Goal: Task Accomplishment & Management: Use online tool/utility

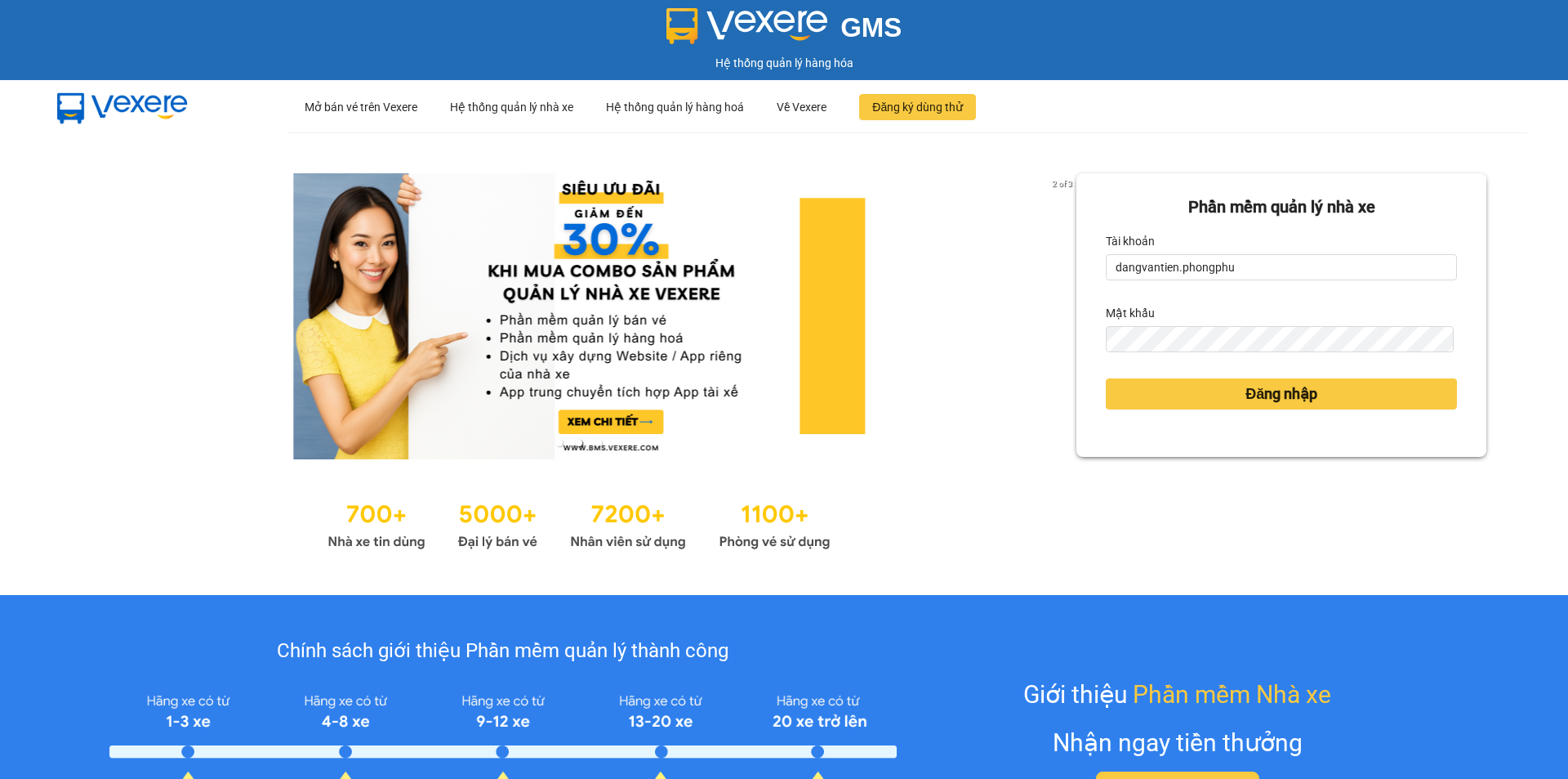
click at [548, 32] on div "GMS" at bounding box center [784, 25] width 1560 height 36
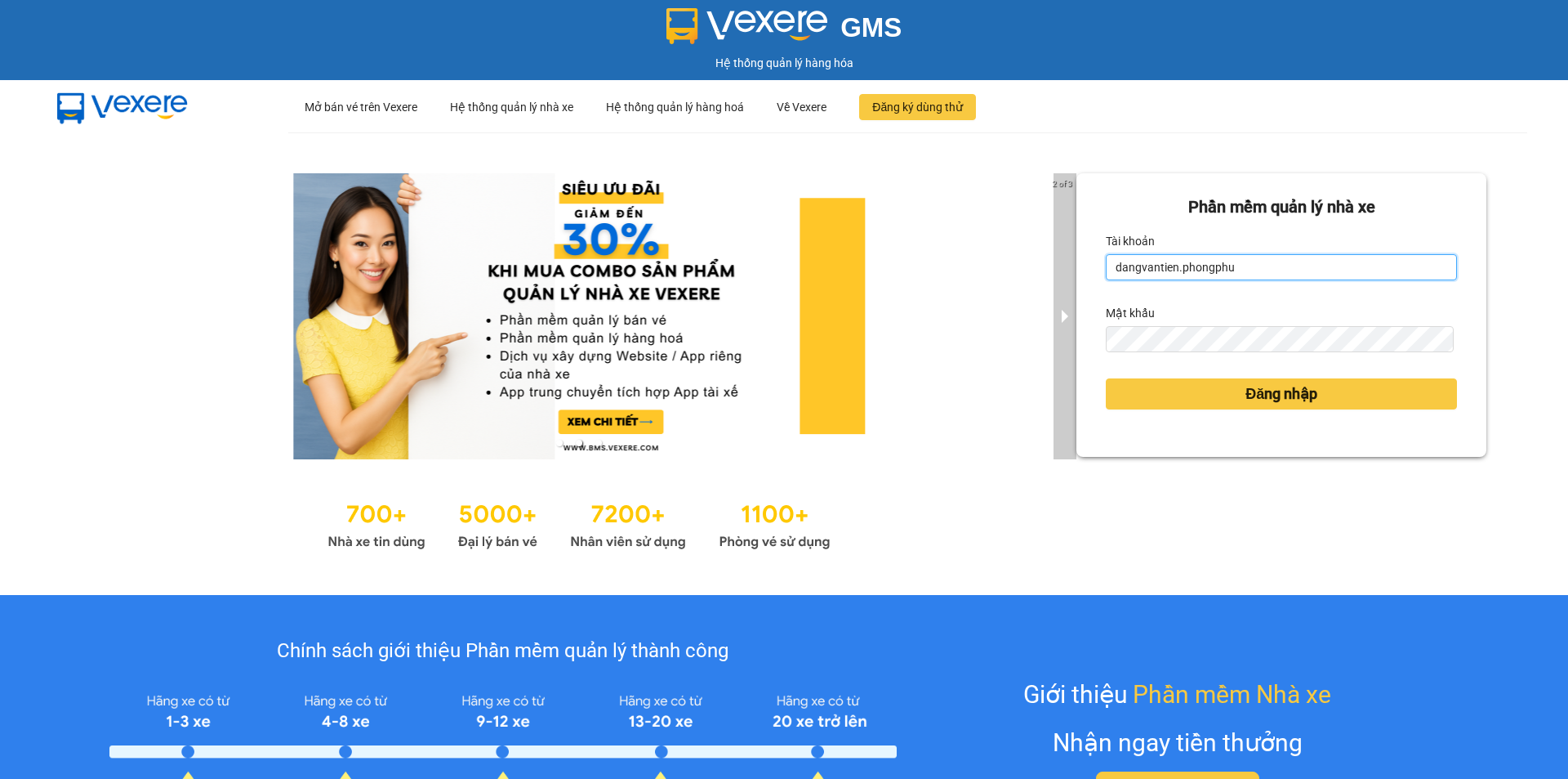
drag, startPoint x: 1169, startPoint y: 265, endPoint x: 1062, endPoint y: 269, distance: 107.1
click at [1062, 269] on div "2 of 3 Phần mềm quản lý nhà xe Tài khoản dangvantien.phongphu Mật khẩu Đăng nhập" at bounding box center [784, 364] width 1568 height 462
type input "hovandue.phongphu"
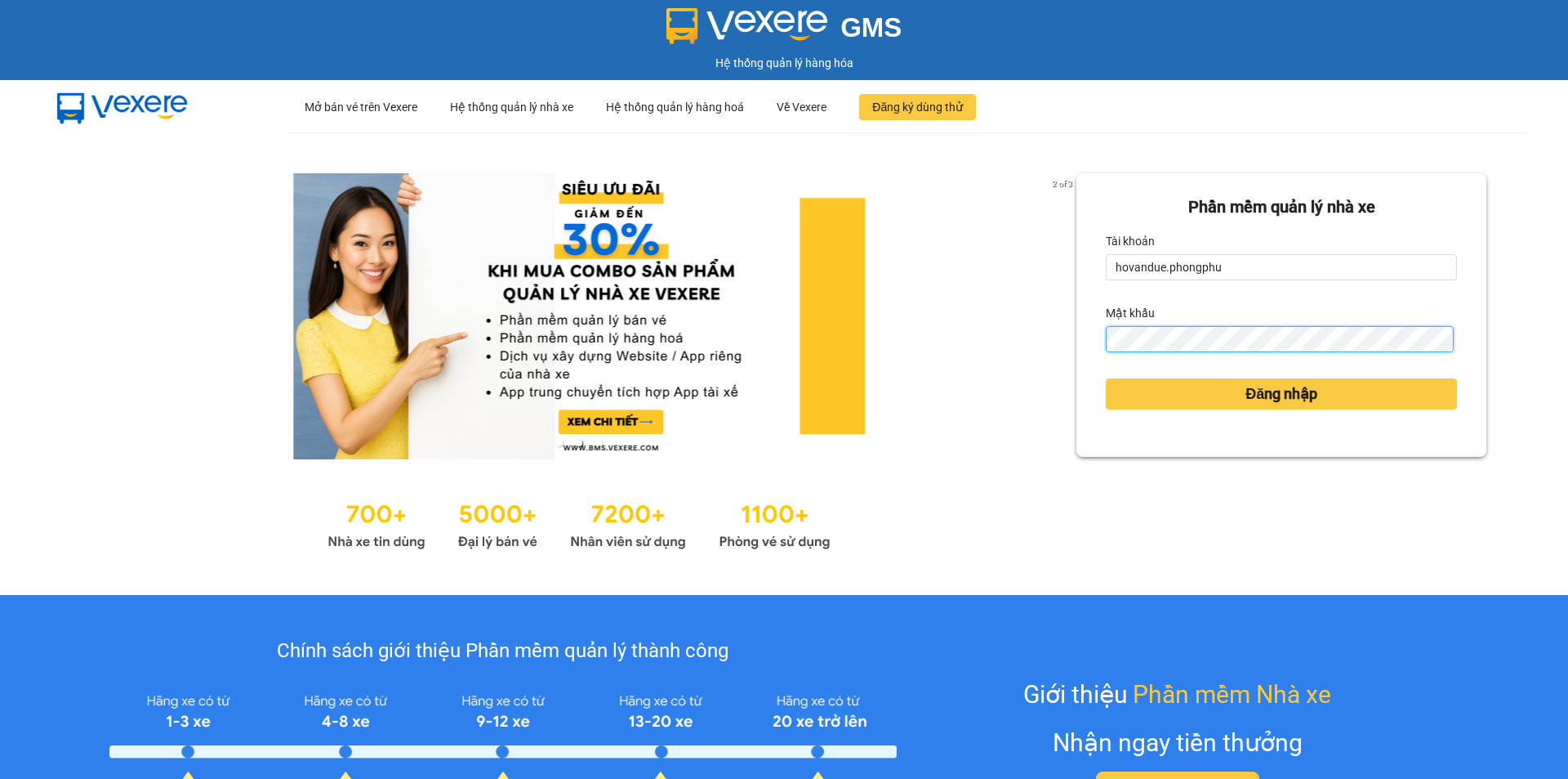
click at [1077, 335] on div "Phần mềm quản lý nhà xe Tài khoản hovandue.phongphu Mật khẩu Đăng nhập" at bounding box center [1281, 315] width 410 height 284
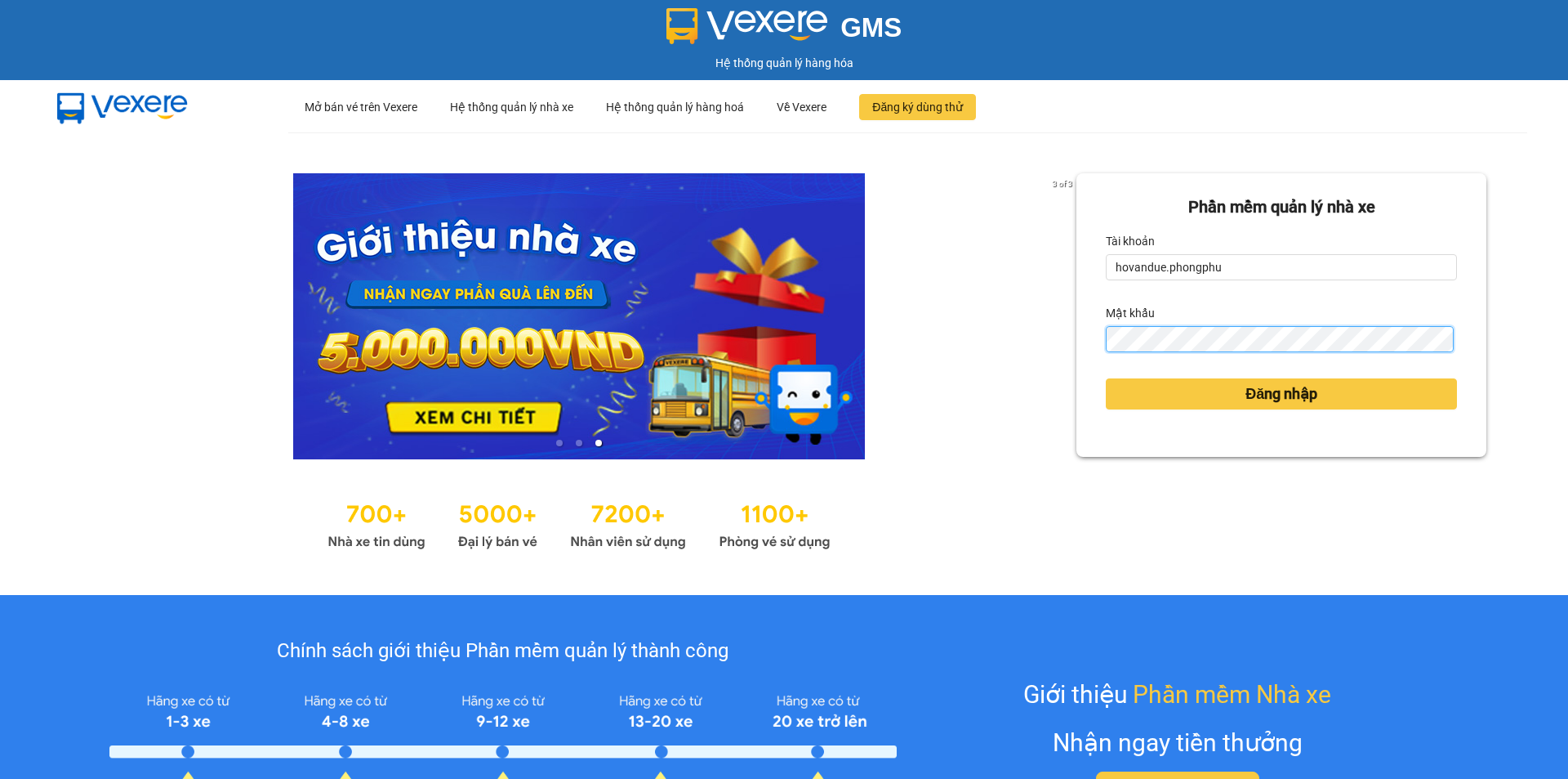
click at [1106, 378] on button "Đăng nhập" at bounding box center [1281, 394] width 351 height 31
